Goal: Obtain resource: Download file/media

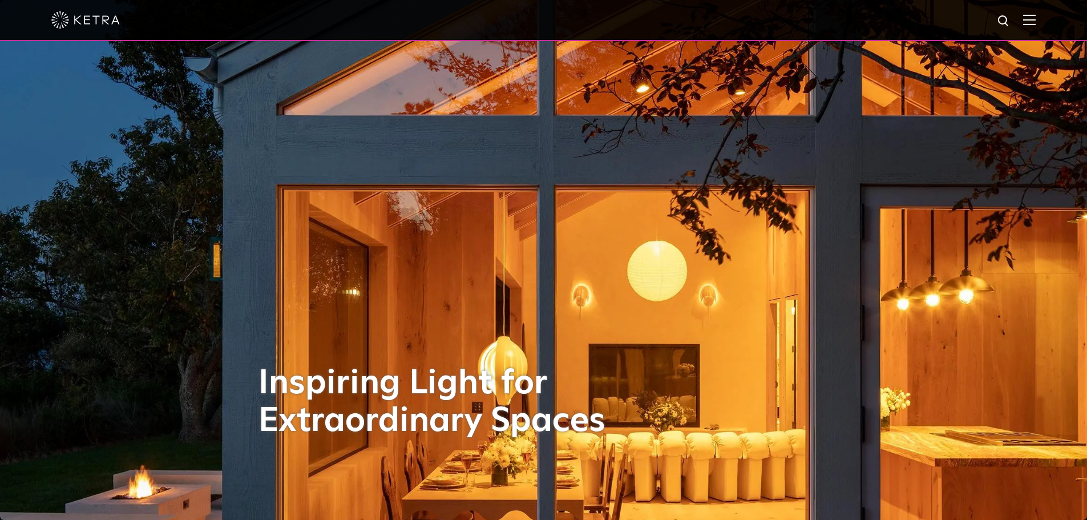
click at [1036, 24] on img at bounding box center [1030, 19] width 13 height 11
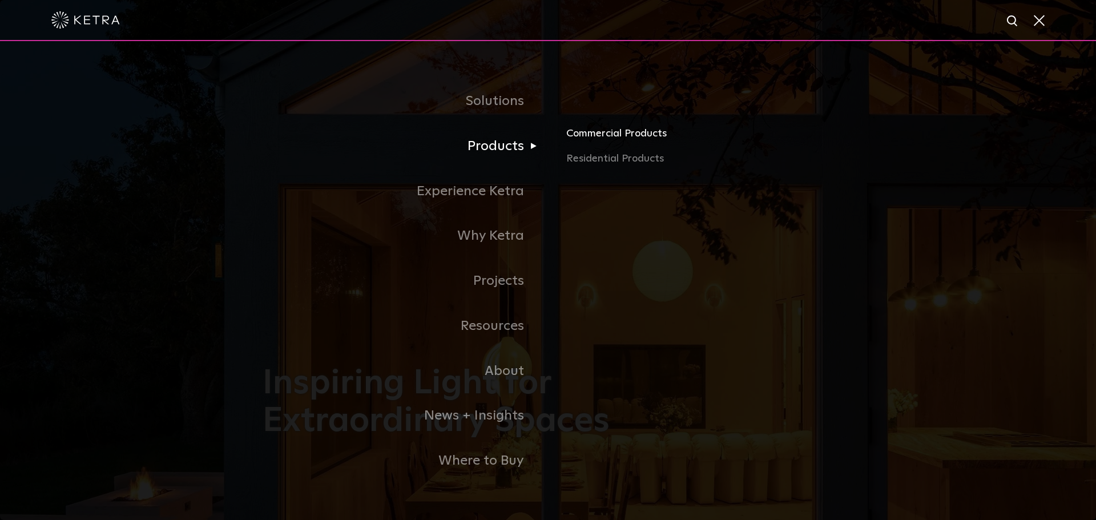
click at [611, 135] on link "Commercial Products" at bounding box center [699, 138] width 267 height 25
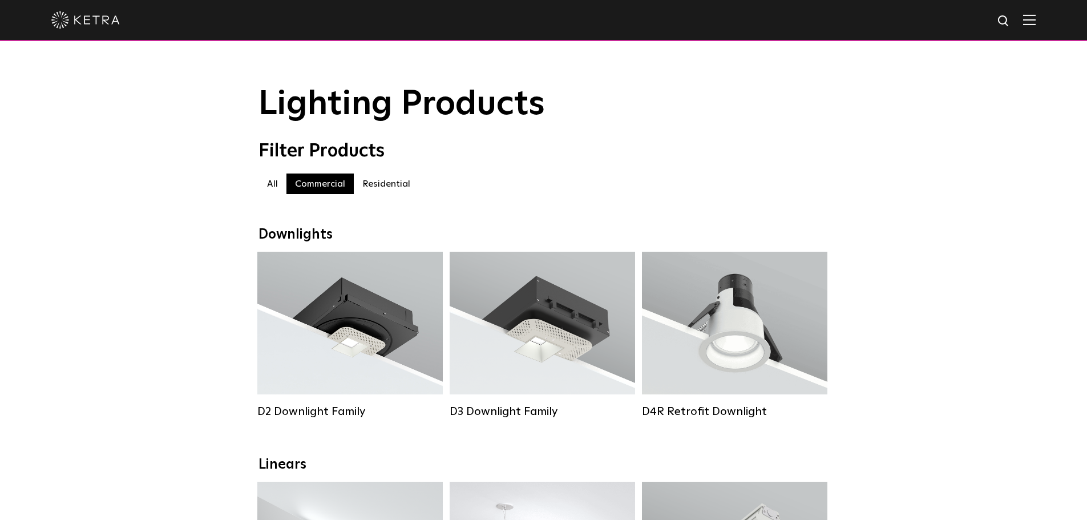
click at [1036, 22] on img at bounding box center [1030, 19] width 13 height 11
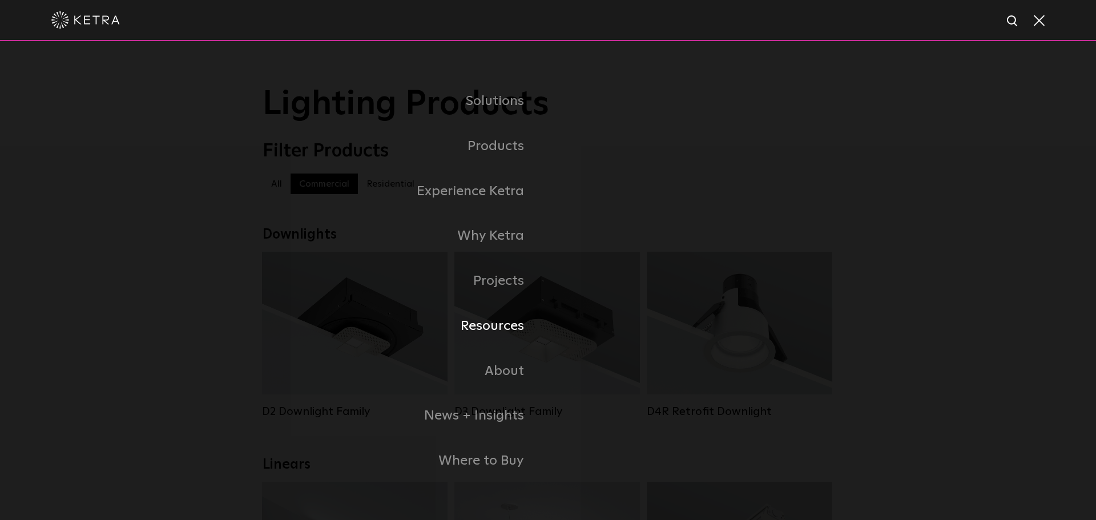
click at [503, 325] on link "Resources" at bounding box center [405, 326] width 285 height 45
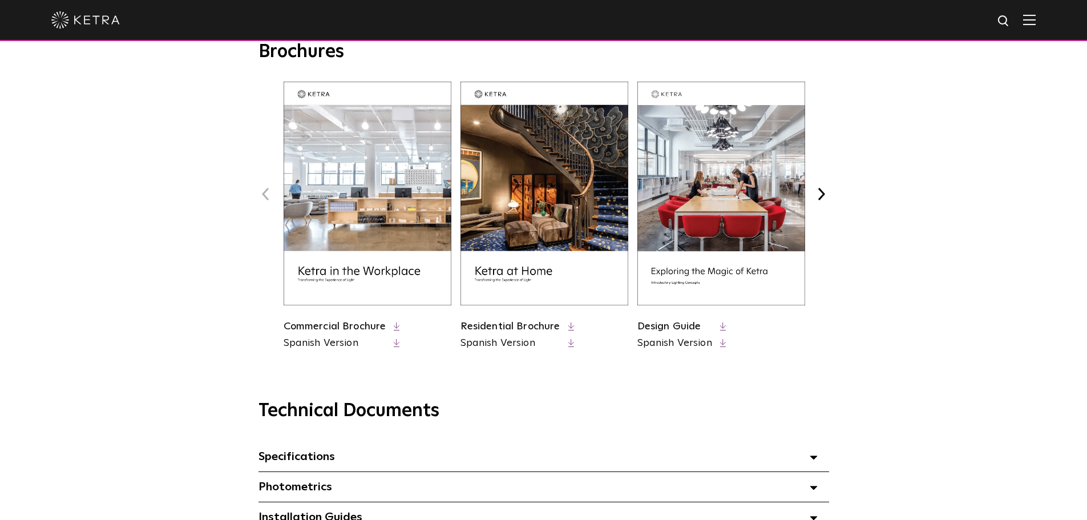
scroll to position [457, 0]
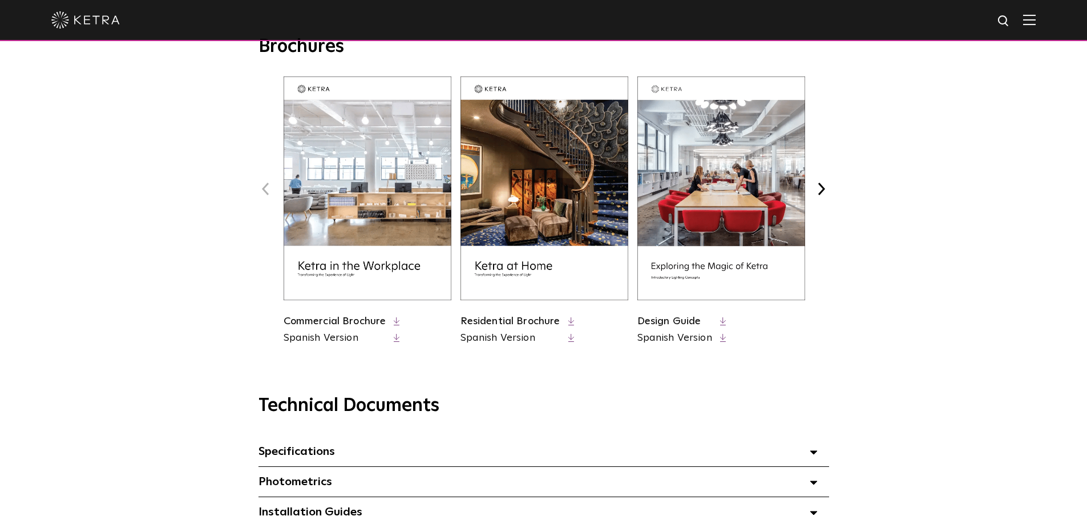
click at [370, 319] on link "Commercial Brochure" at bounding box center [335, 321] width 103 height 10
click at [725, 204] on img at bounding box center [722, 188] width 168 height 224
